Goal: Task Accomplishment & Management: Use online tool/utility

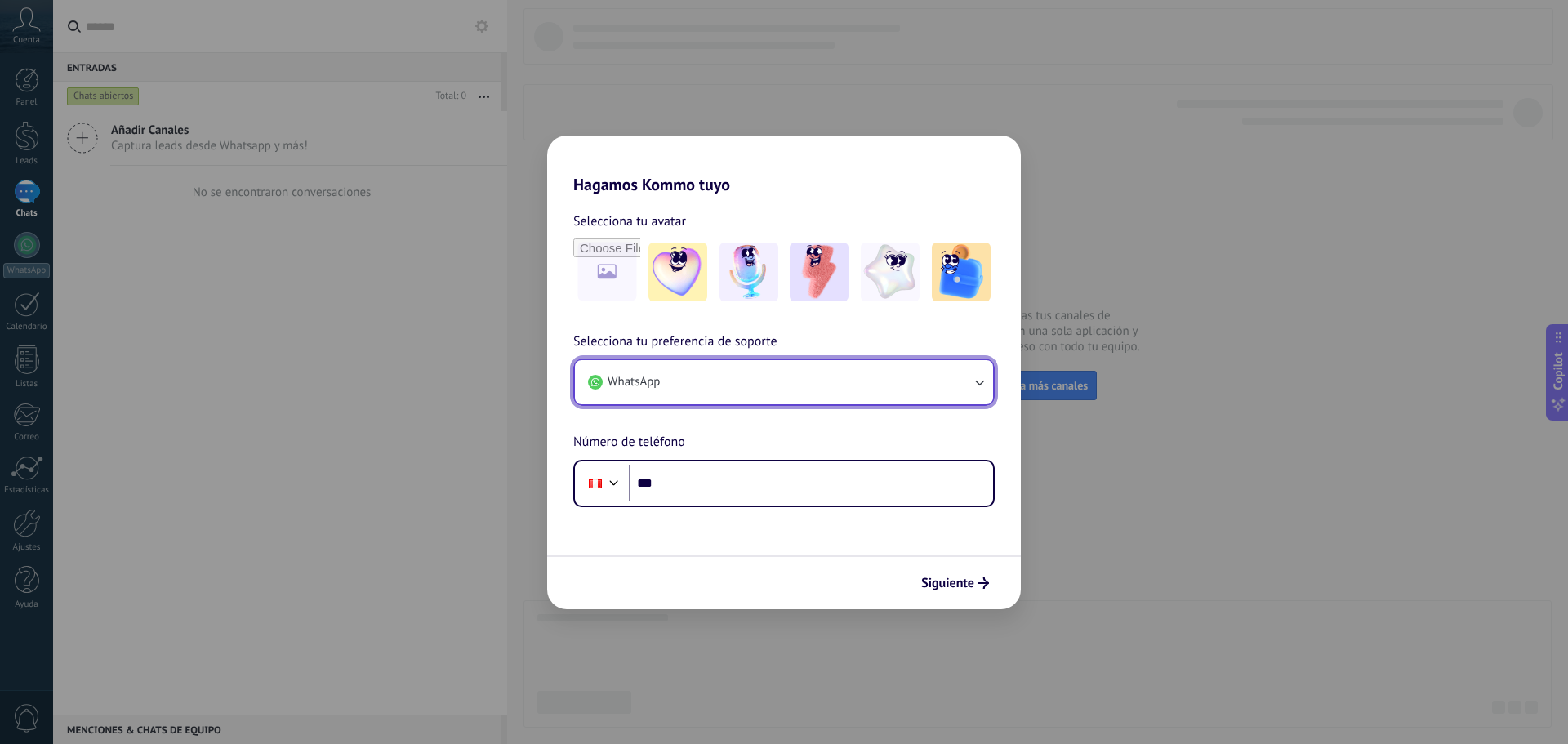
click at [696, 394] on button "WhatsApp" at bounding box center [784, 382] width 418 height 44
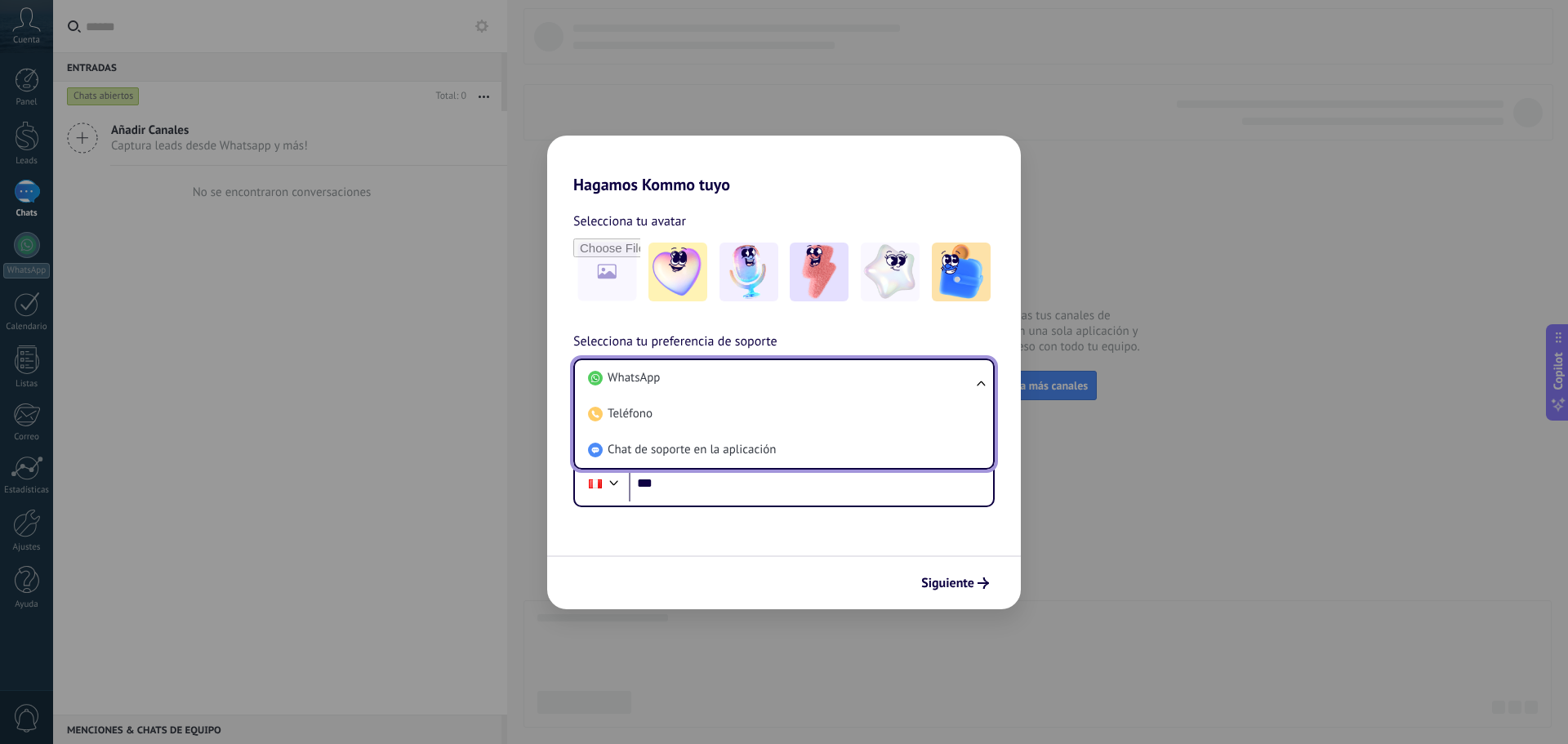
click at [690, 440] on li "Chat de soporte en la aplicación" at bounding box center [781, 450] width 399 height 36
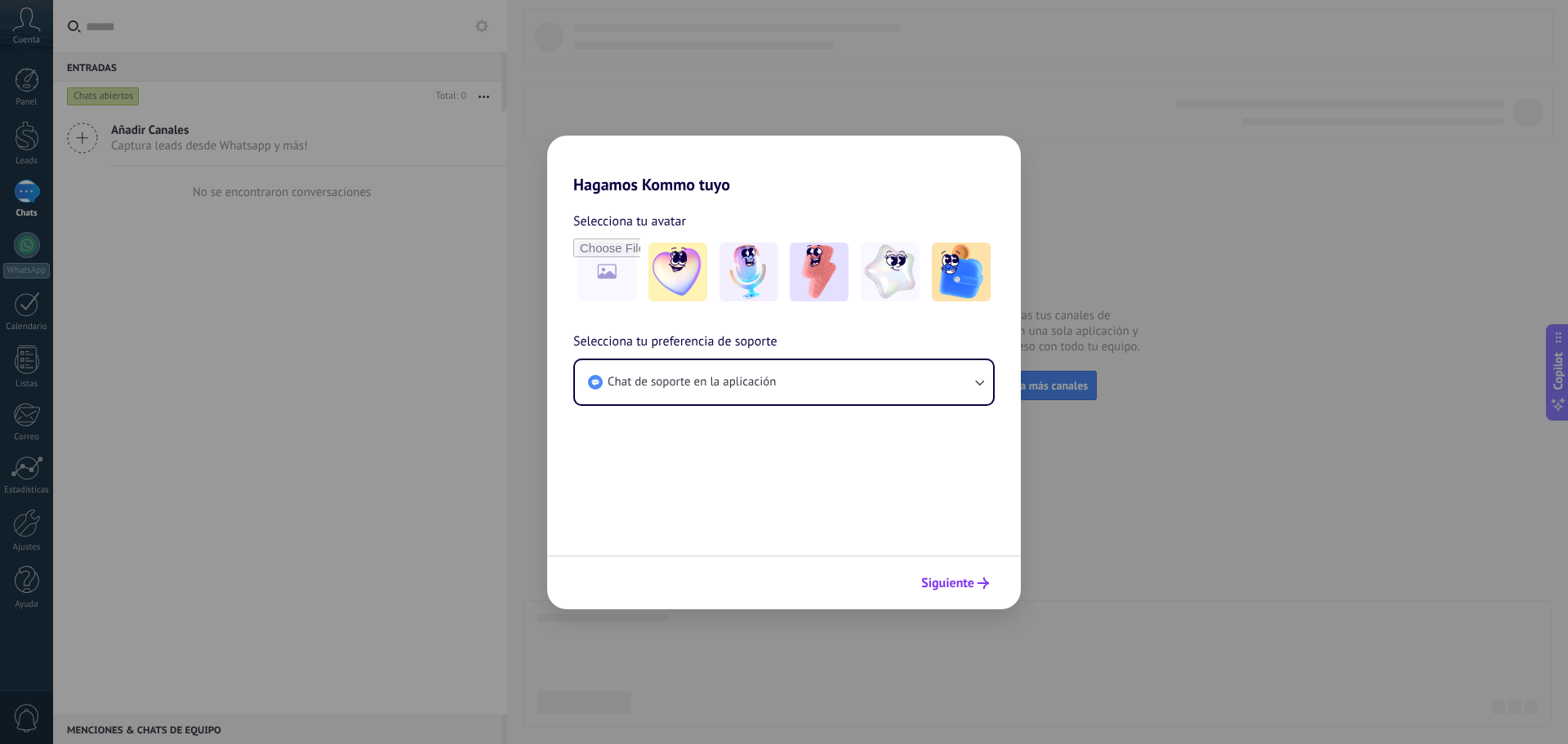
click at [946, 571] on button "Siguiente" at bounding box center [955, 583] width 83 height 28
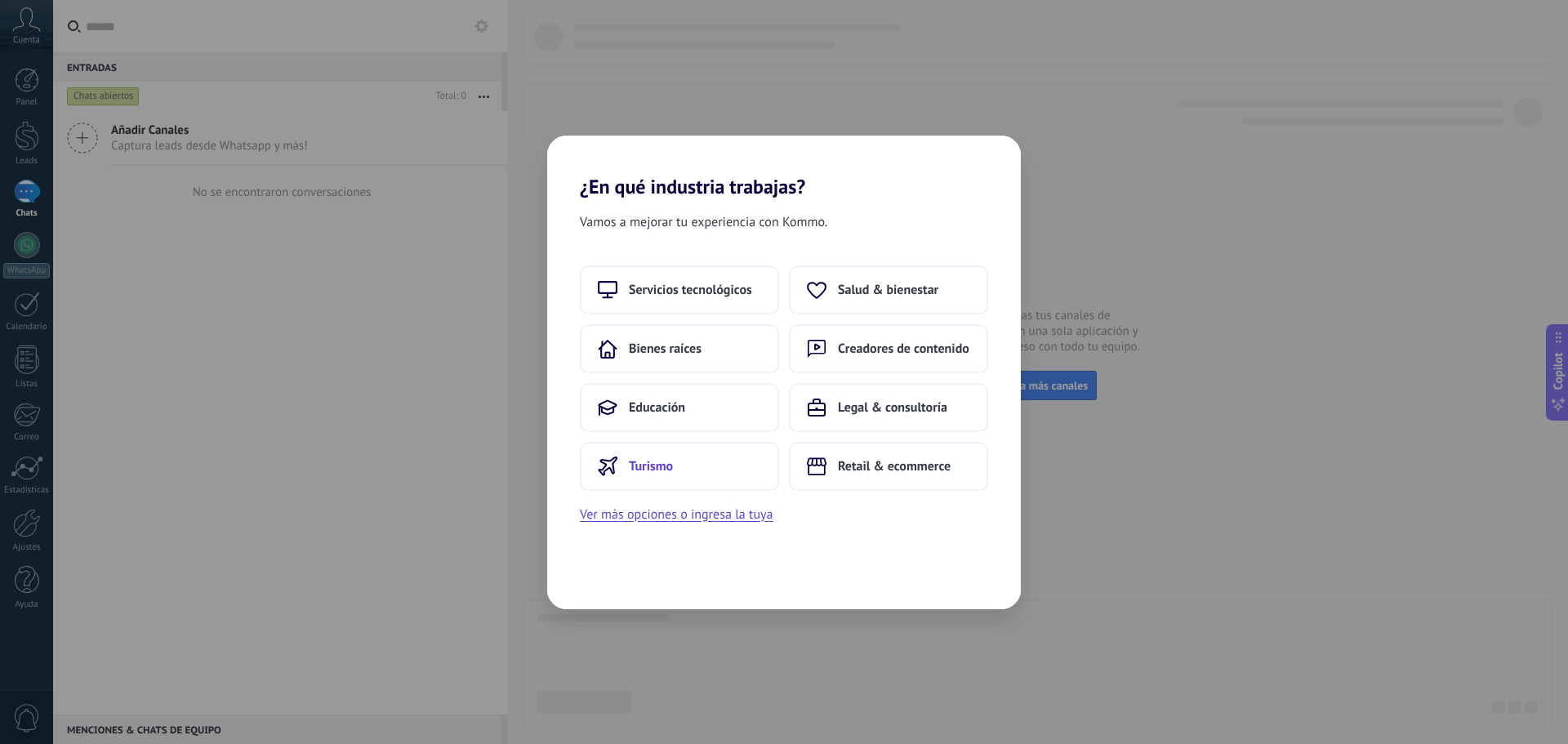
click at [693, 459] on button "Turismo" at bounding box center [679, 466] width 199 height 49
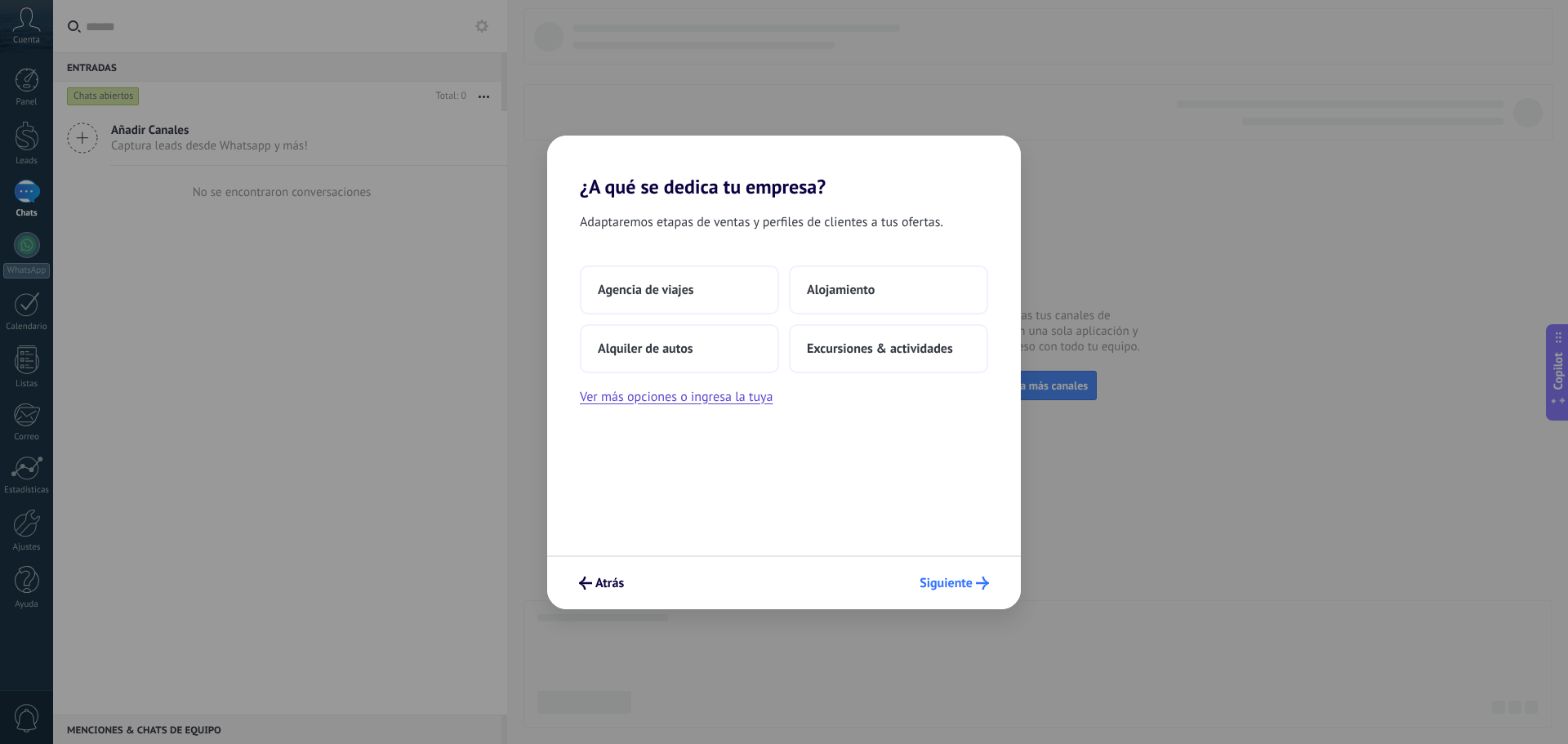
click at [954, 591] on button "Siguiente" at bounding box center [954, 583] width 85 height 28
click at [726, 283] on button "Agencia de viajes" at bounding box center [679, 290] width 199 height 49
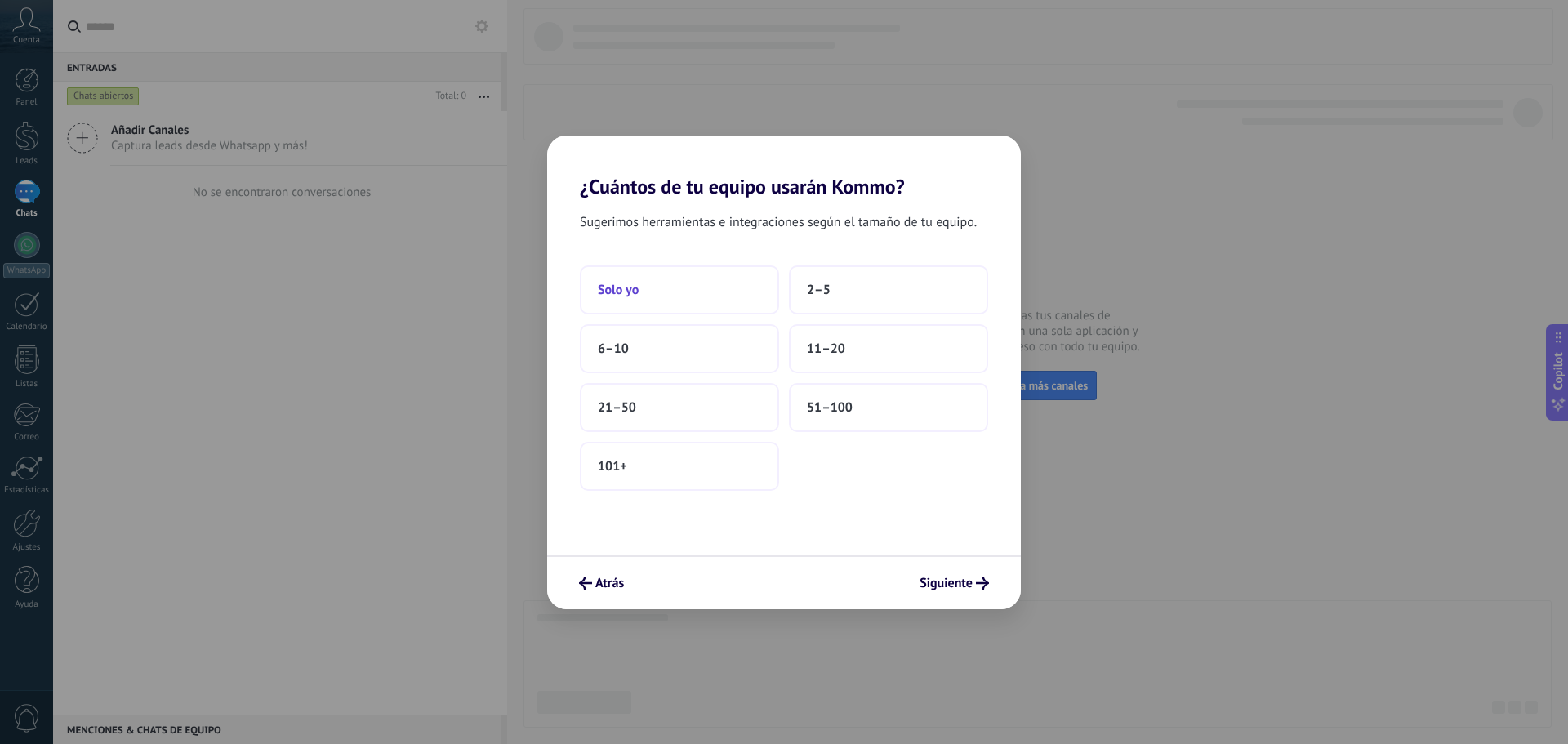
click at [655, 304] on button "Solo yo" at bounding box center [679, 290] width 199 height 49
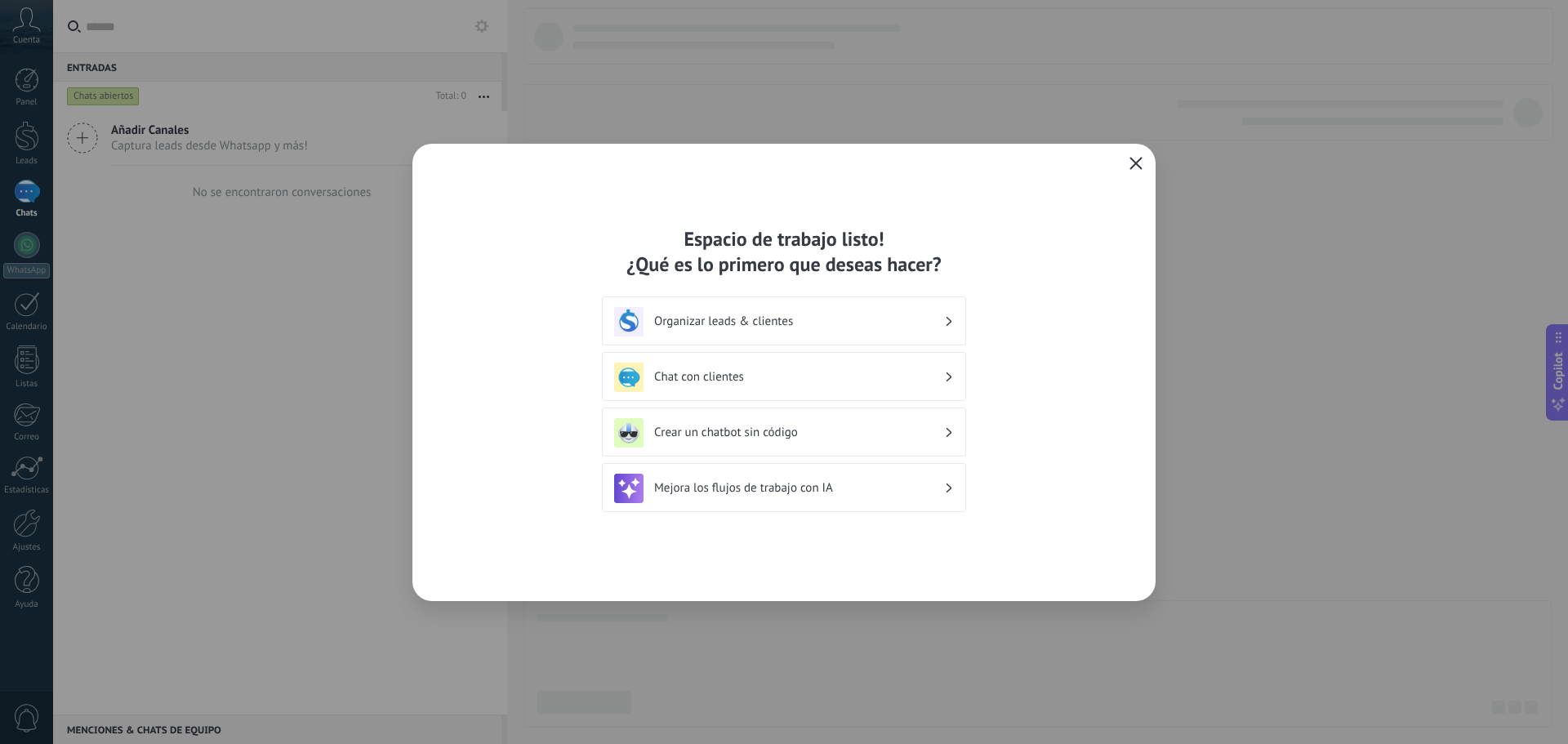
click at [1138, 156] on button "button" at bounding box center [1136, 164] width 21 height 23
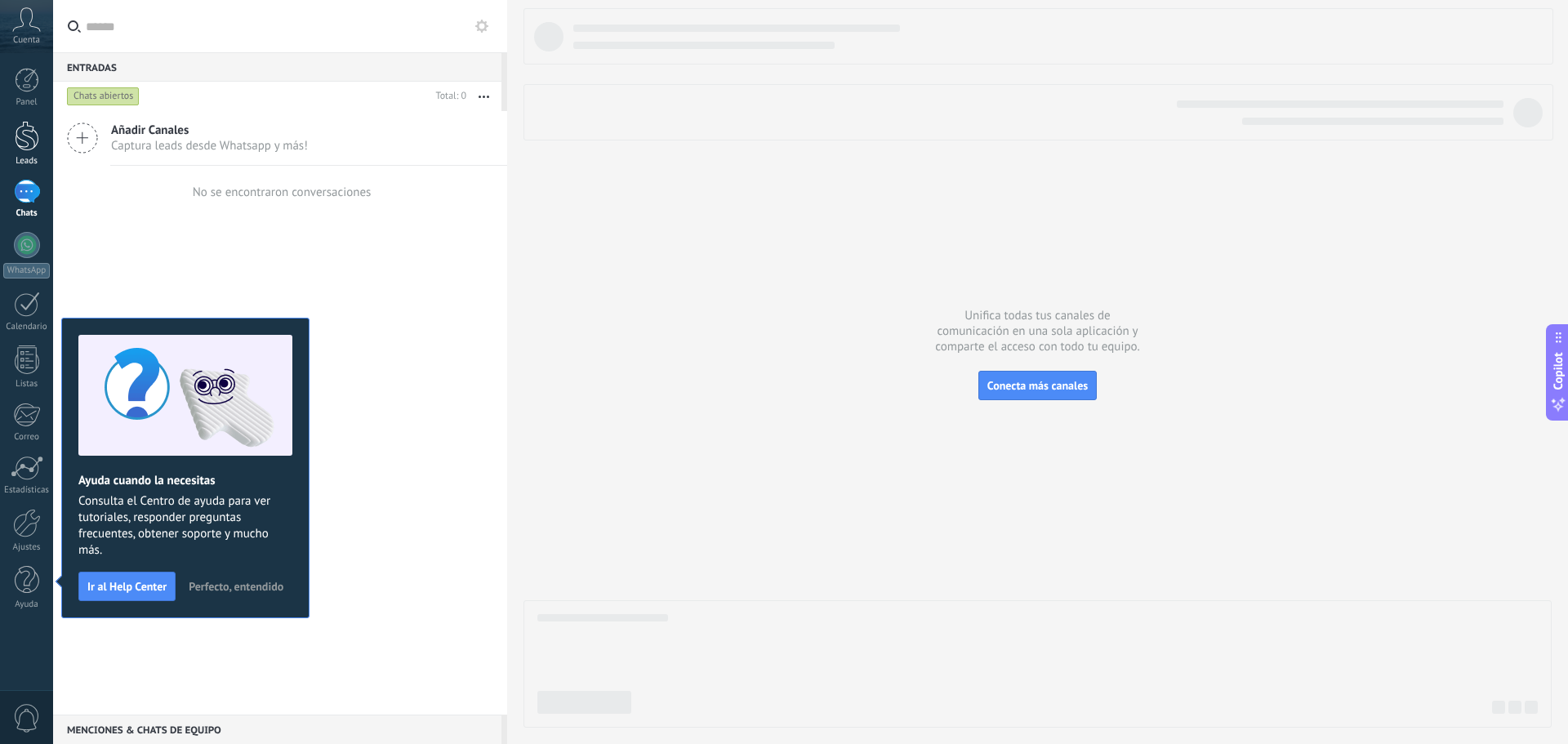
click at [39, 153] on link "Leads" at bounding box center [26, 144] width 53 height 46
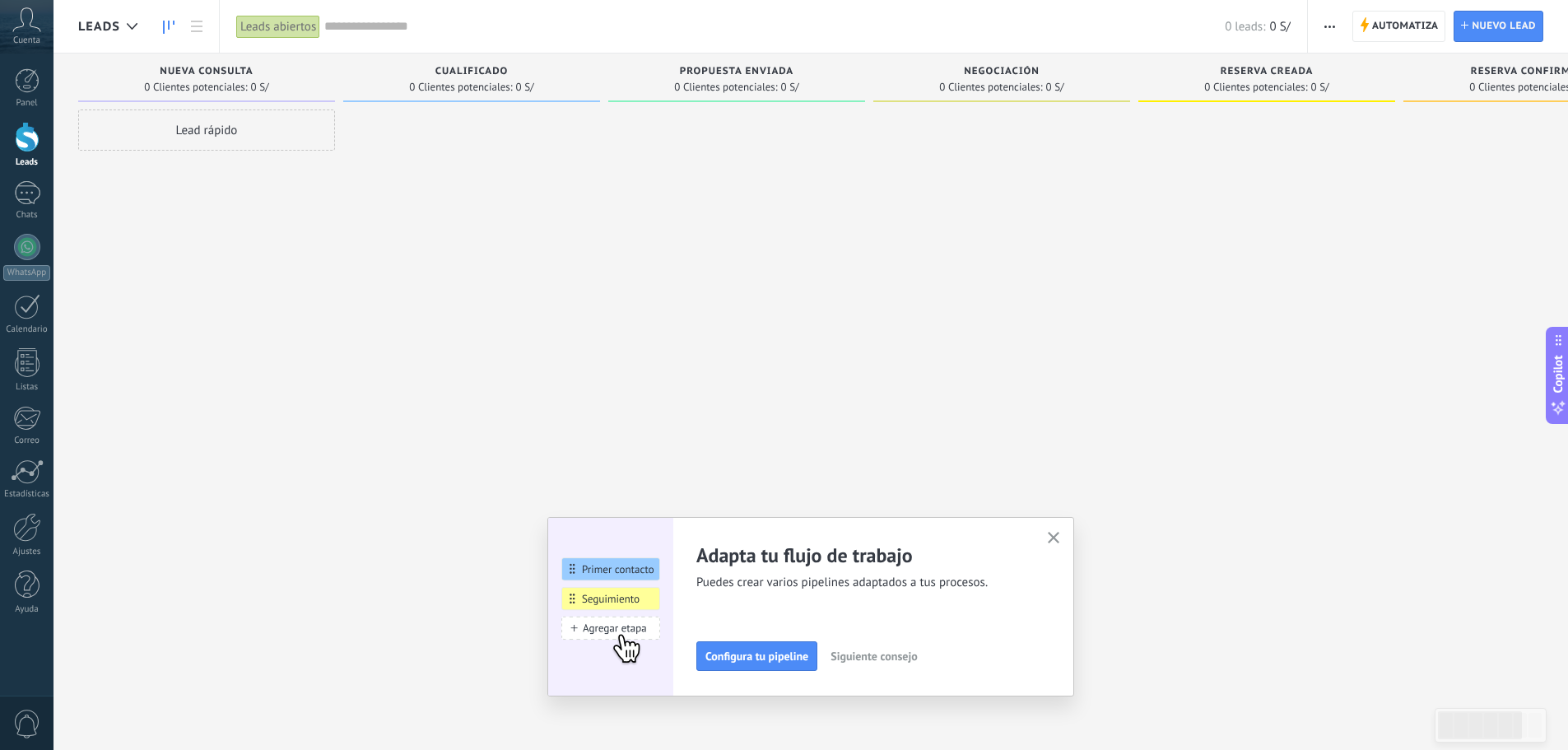
click at [1336, 26] on button "button" at bounding box center [1329, 26] width 24 height 31
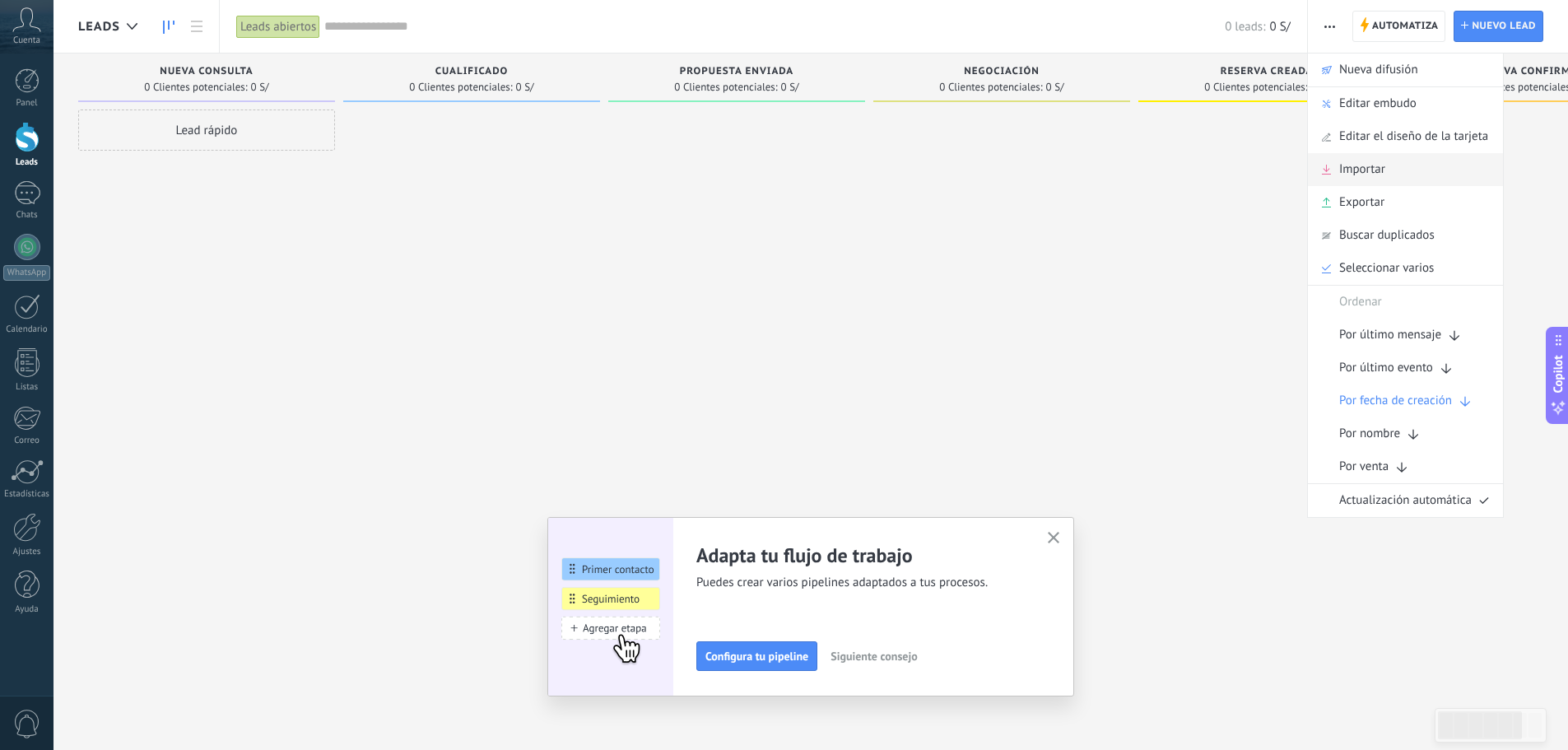
click at [1350, 160] on span "Importar" at bounding box center [1362, 170] width 46 height 33
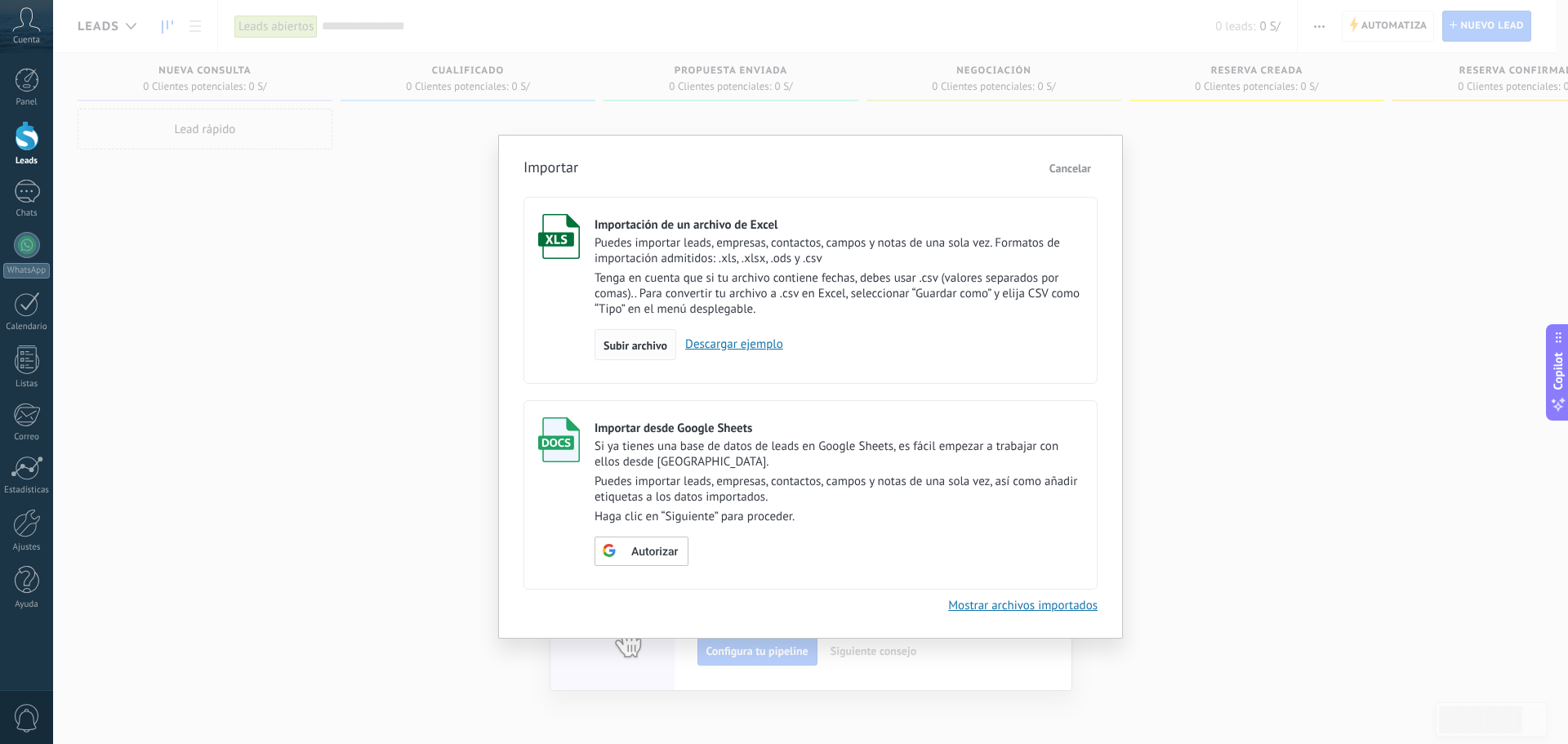
click at [648, 348] on span "Subir archivo" at bounding box center [635, 345] width 64 height 11
click at [0, 0] on input "Importación de un archivo de Excel Puedes importar leads, empresas, contactos, …" at bounding box center [0, 0] width 0 height 0
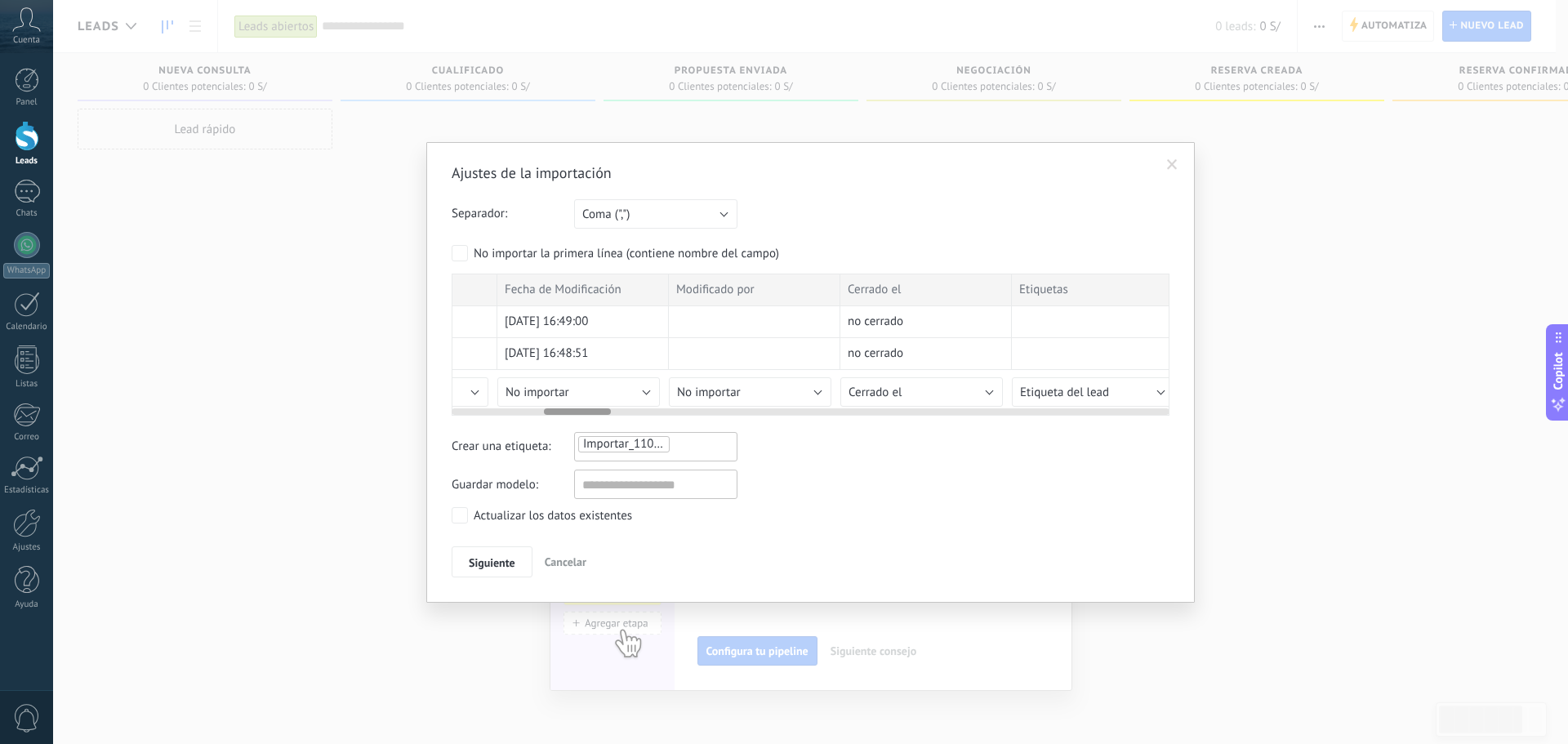
scroll to position [0, 1072]
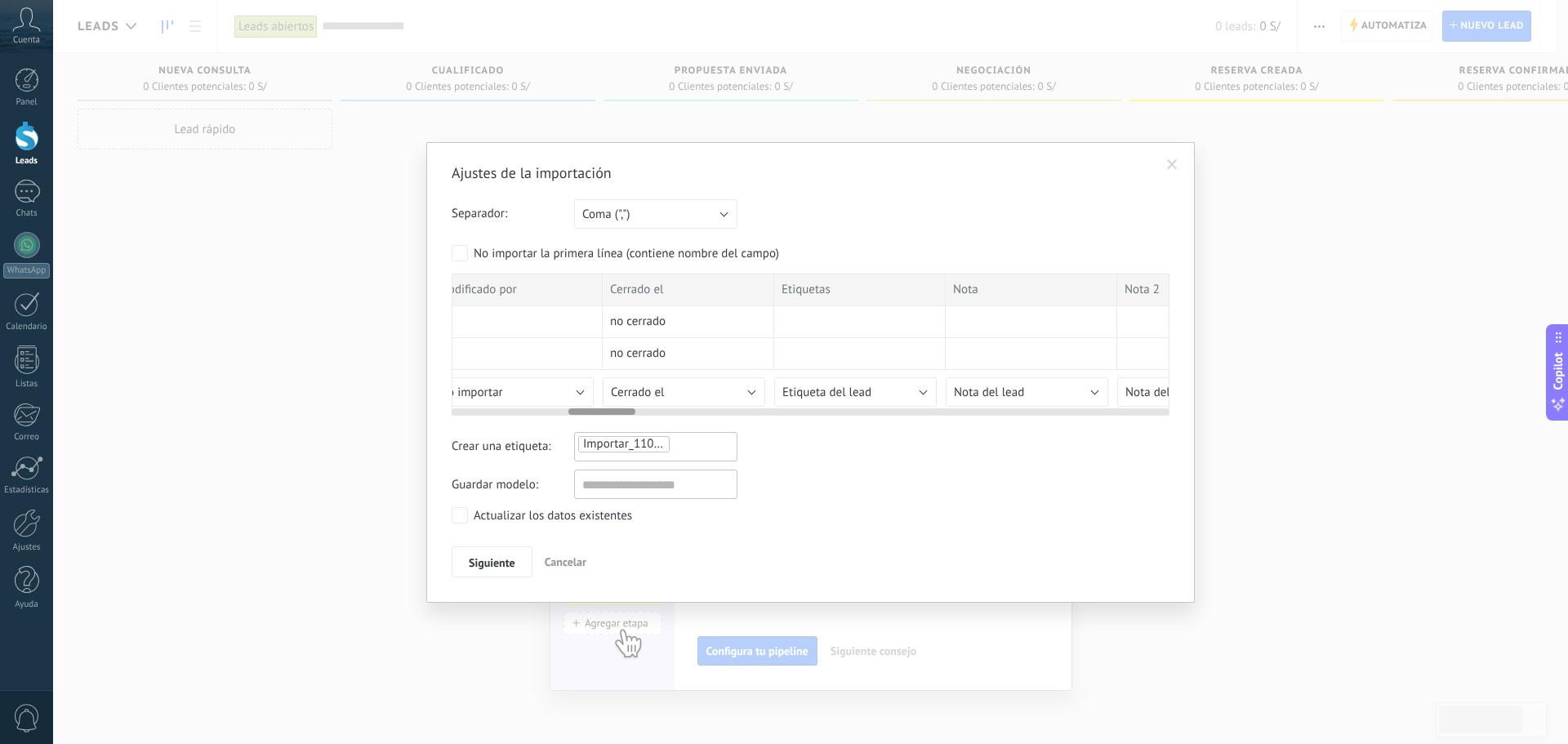
drag, startPoint x: 523, startPoint y: 409, endPoint x: 595, endPoint y: 335, distance: 103.2
click at [595, 335] on div "ID Nombre del lead Presupuesto S/ Respons. usuario Fecha de Creación Creado por…" at bounding box center [810, 344] width 718 height 142
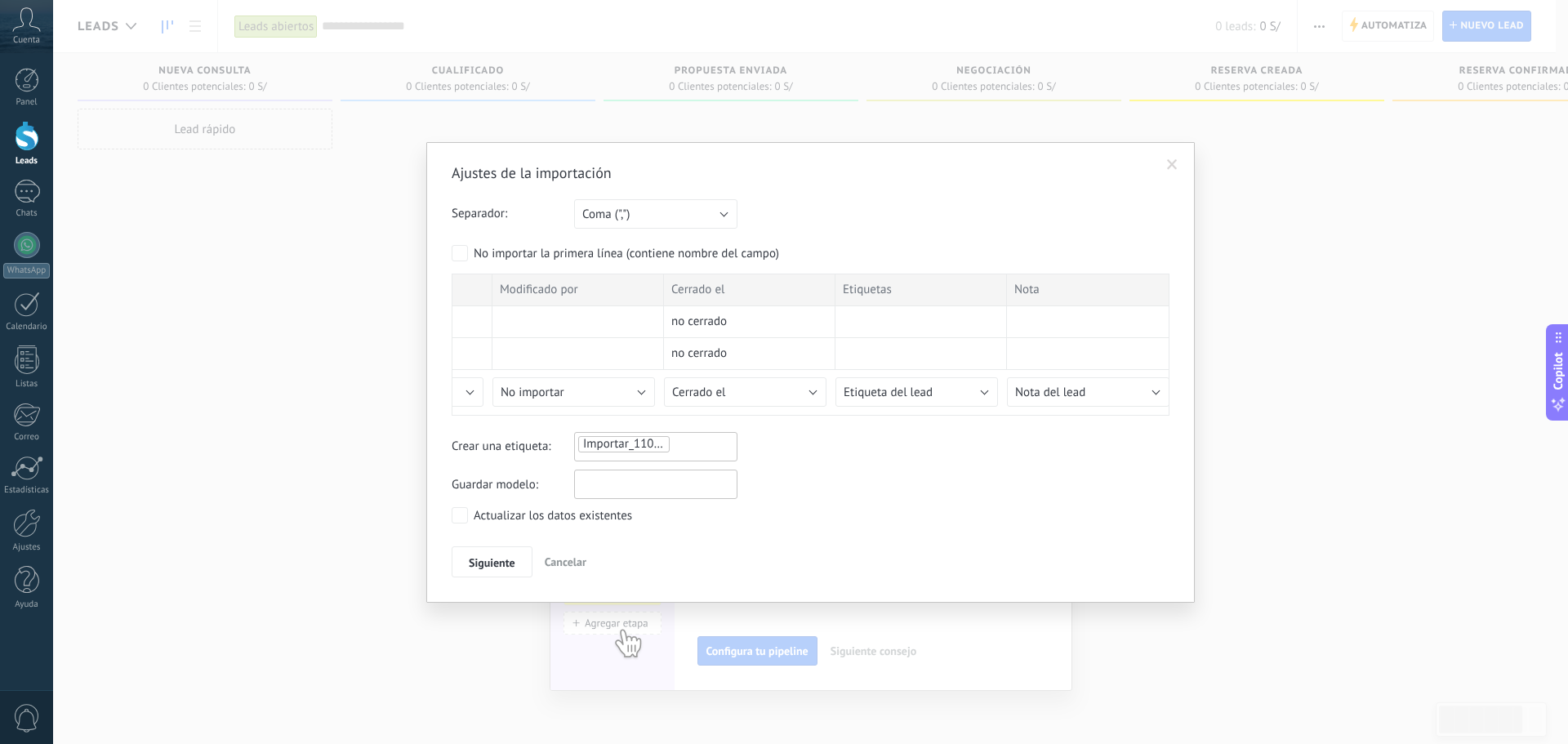
click at [665, 486] on input "text" at bounding box center [656, 484] width 163 height 30
type input "*****"
click at [533, 511] on div "Actualizar los datos existentes" at bounding box center [552, 516] width 158 height 16
click at [500, 550] on button "Siguiente" at bounding box center [491, 562] width 81 height 31
